Goal: Task Accomplishment & Management: Complete application form

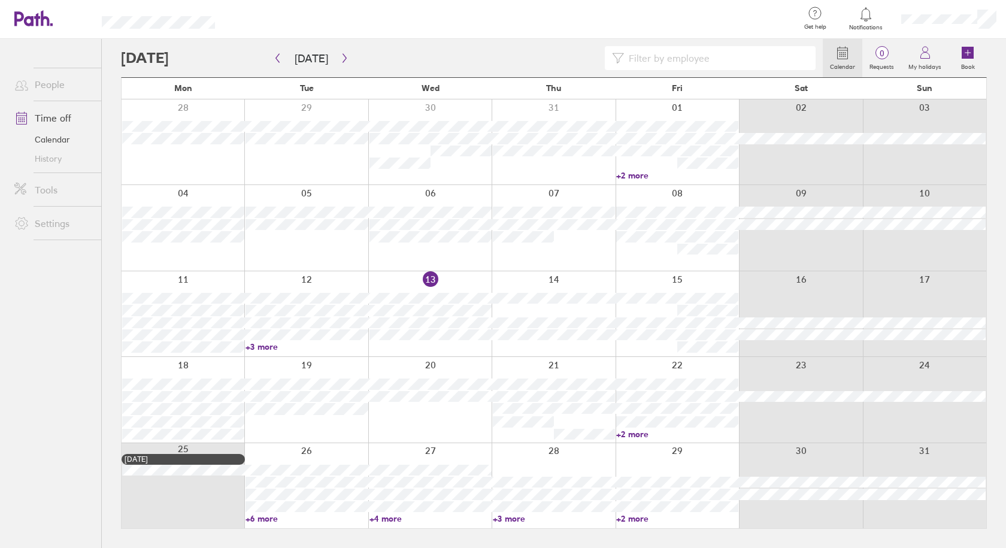
click at [659, 349] on div at bounding box center [677, 313] width 123 height 85
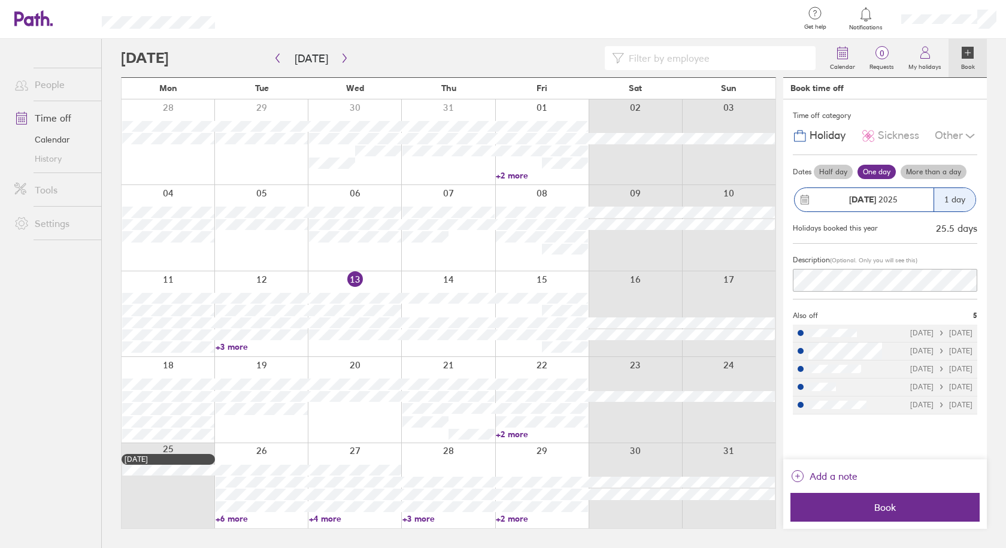
click at [825, 171] on label "Half day" at bounding box center [833, 172] width 39 height 14
click at [0, 0] on input "Half day" at bounding box center [0, 0] width 0 height 0
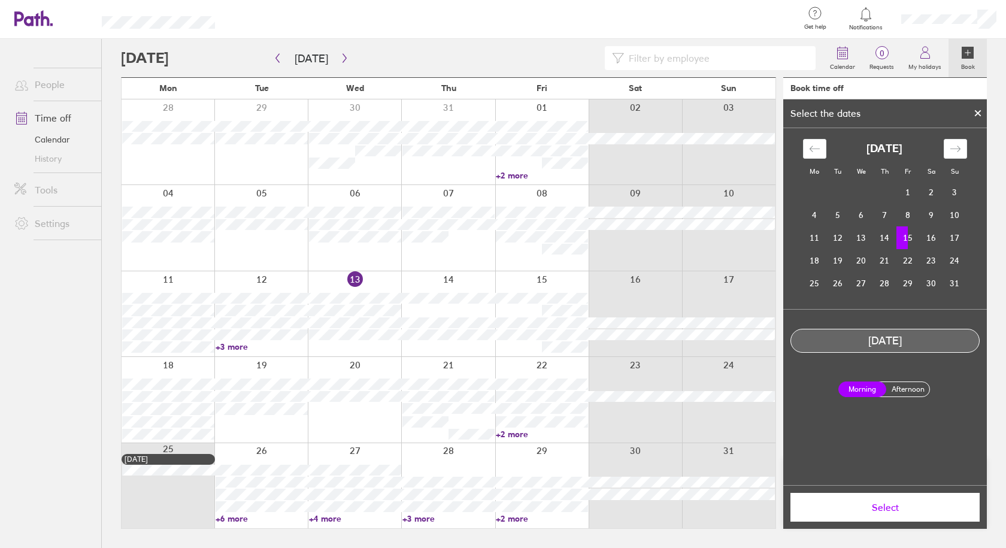
click at [917, 390] on label "Afternoon" at bounding box center [908, 389] width 48 height 14
click at [0, 0] on input "Afternoon" at bounding box center [0, 0] width 0 height 0
click at [885, 518] on button "Select" at bounding box center [885, 507] width 189 height 29
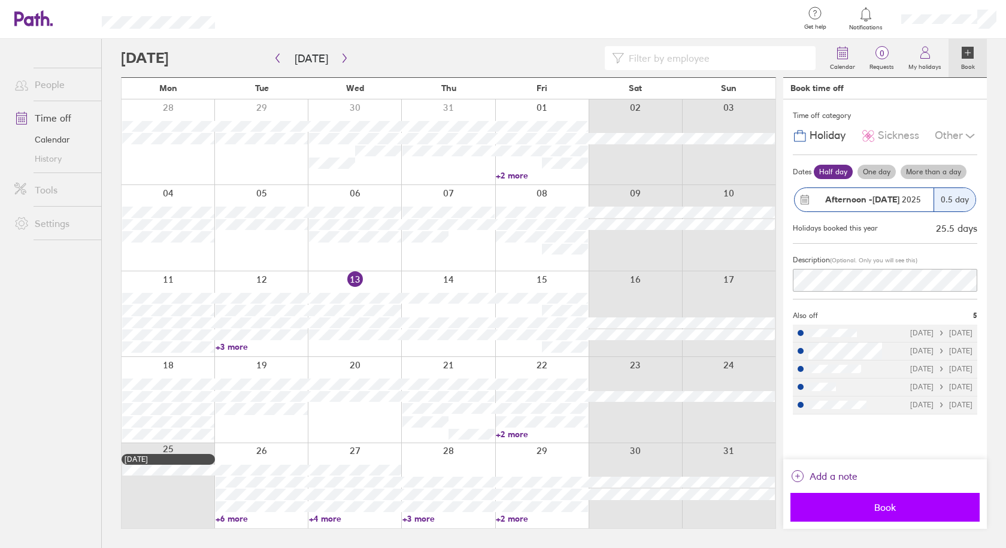
click at [886, 511] on span "Book" at bounding box center [885, 507] width 172 height 11
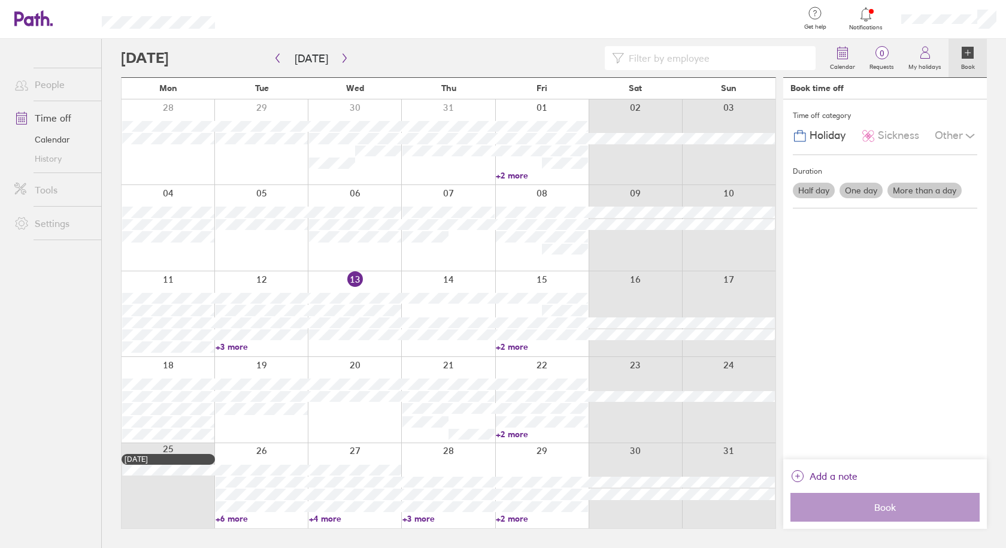
click at [513, 346] on link "+2 more" at bounding box center [542, 346] width 92 height 11
click at [331, 56] on button "[DATE]" at bounding box center [311, 59] width 53 height 20
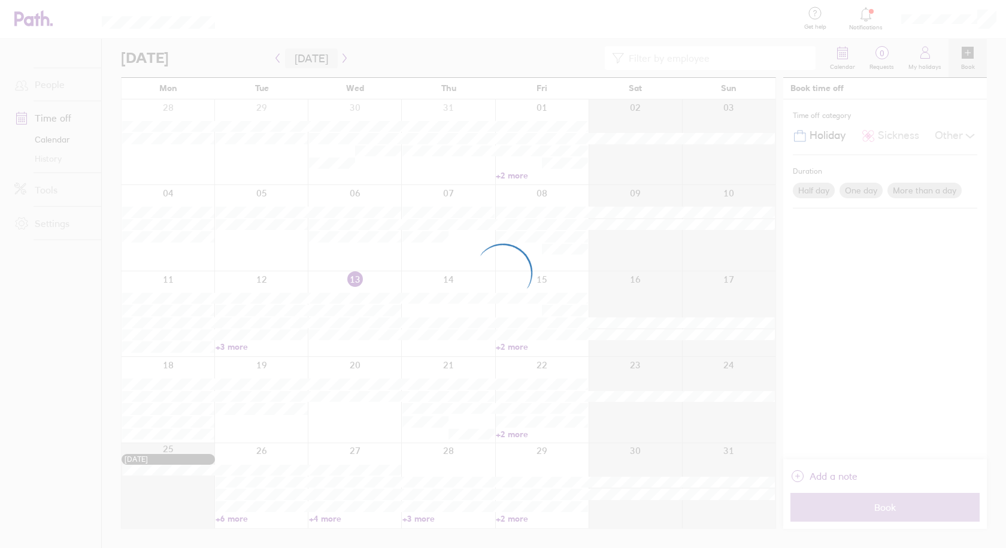
click at [340, 57] on div at bounding box center [503, 274] width 1006 height 548
